Goal: Navigation & Orientation: Go to known website

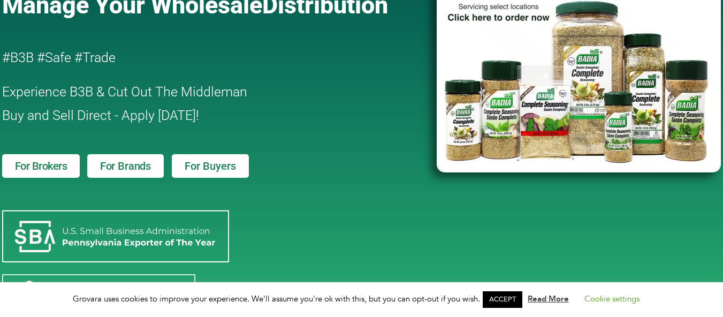
scroll to position [106, 0]
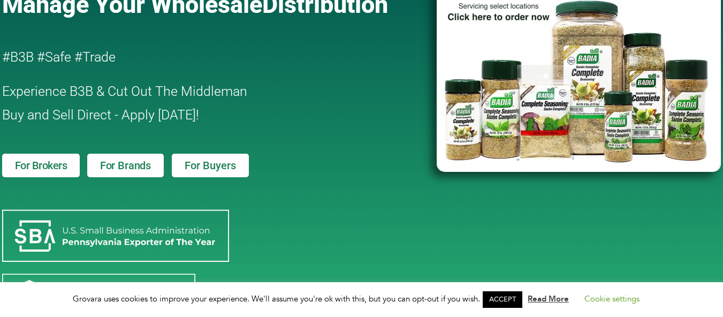
click at [506, 296] on link "ACCEPT" at bounding box center [503, 299] width 40 height 17
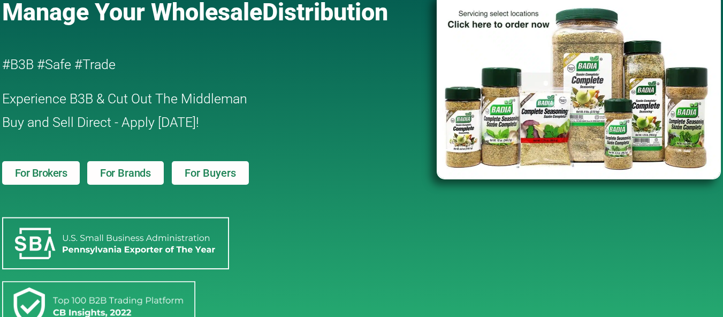
scroll to position [96, 0]
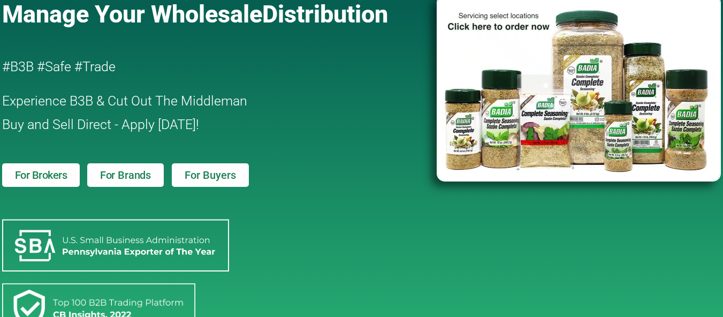
click at [604, 127] on img at bounding box center [579, 88] width 284 height 187
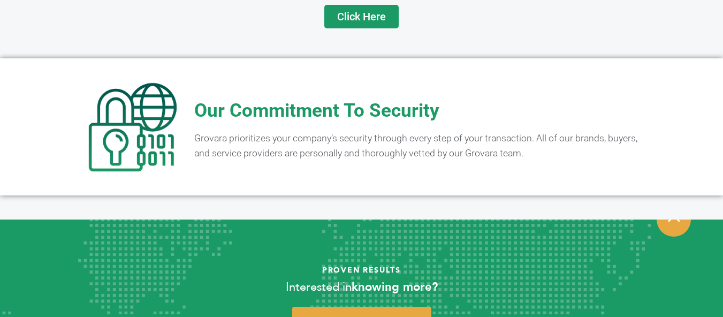
scroll to position [2185, 0]
